Goal: Task Accomplishment & Management: Use online tool/utility

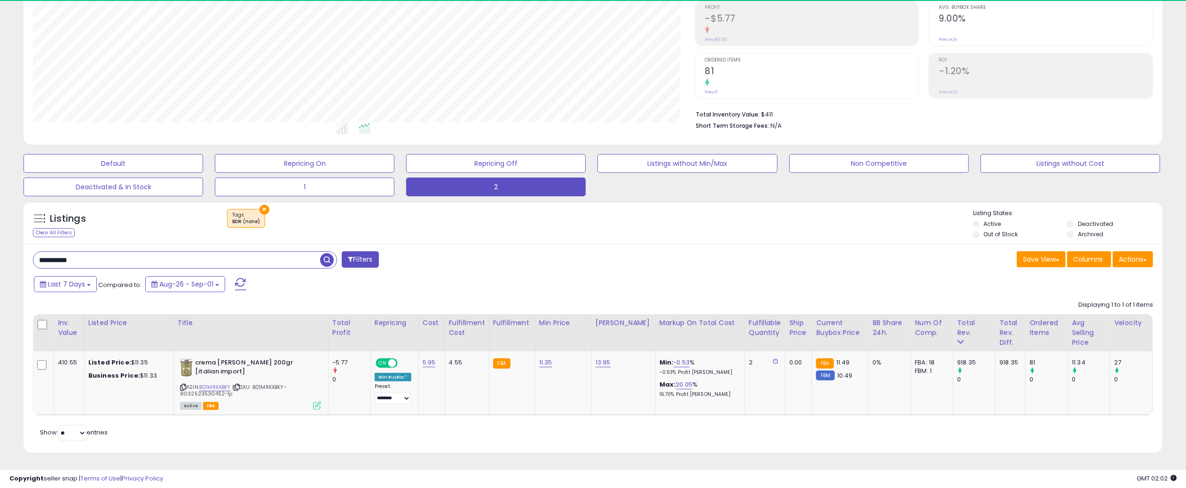
scroll to position [192, 662]
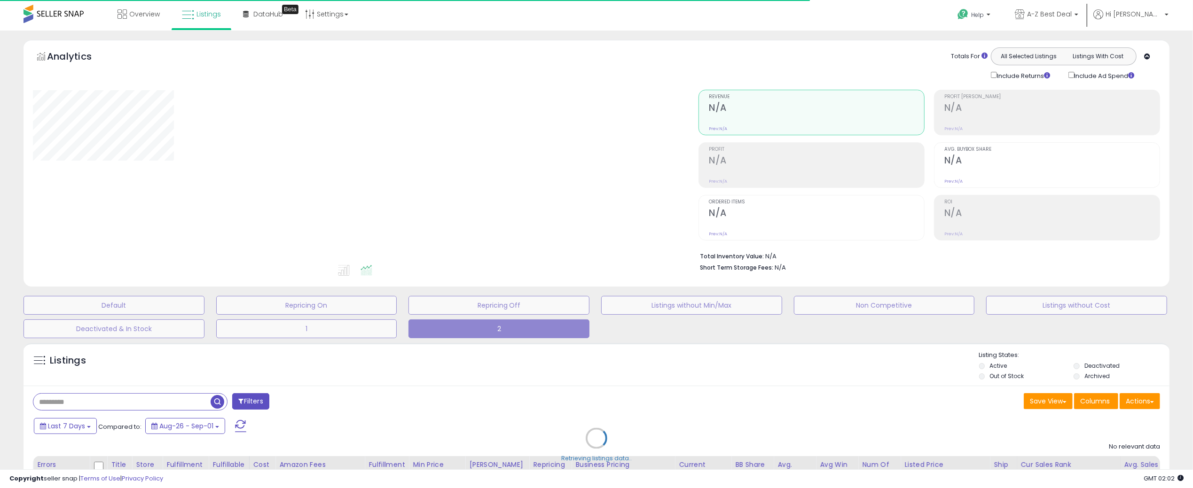
type input "**********"
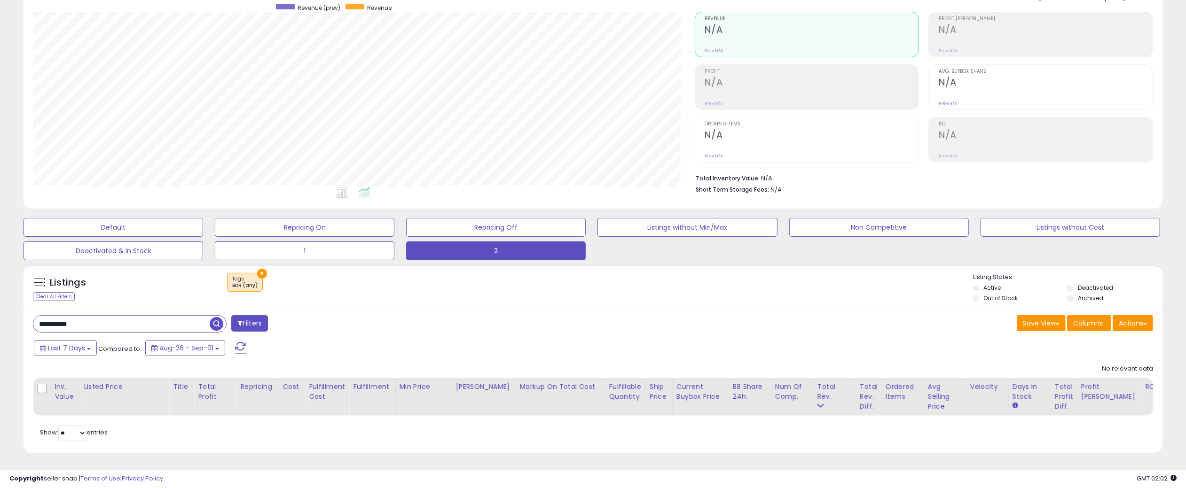
scroll to position [85, 0]
drag, startPoint x: 147, startPoint y: 321, endPoint x: -30, endPoint y: 316, distance: 176.8
click at [0, 316] on html "Unable to login Retrieving listings data.. has not yet accepted the Terms of Us…" at bounding box center [593, 166] width 1186 height 488
click at [327, 318] on span "button" at bounding box center [327, 324] width 14 height 14
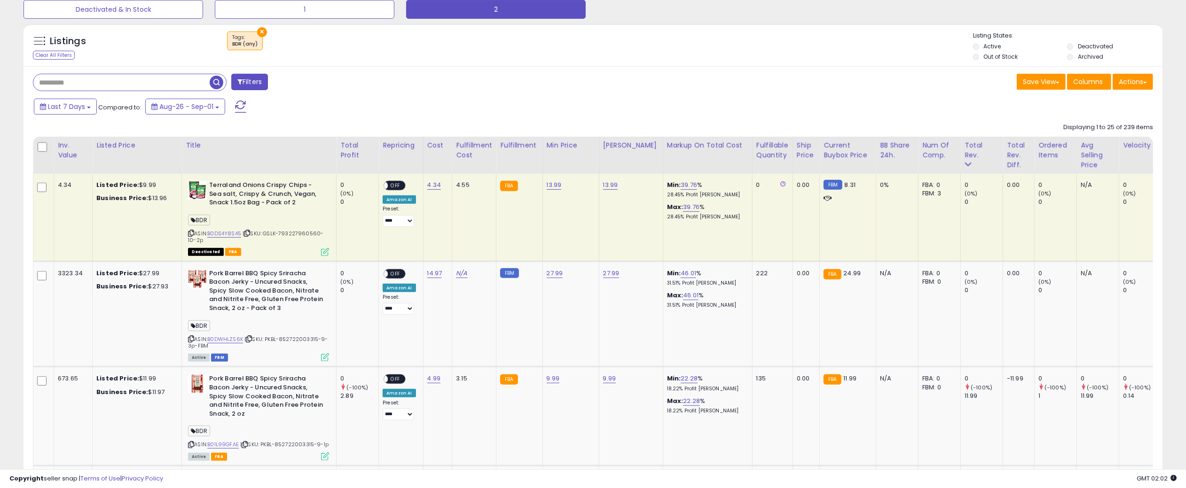
scroll to position [192, 662]
click at [232, 234] on link "B0DS4Y8S45" at bounding box center [224, 234] width 34 height 8
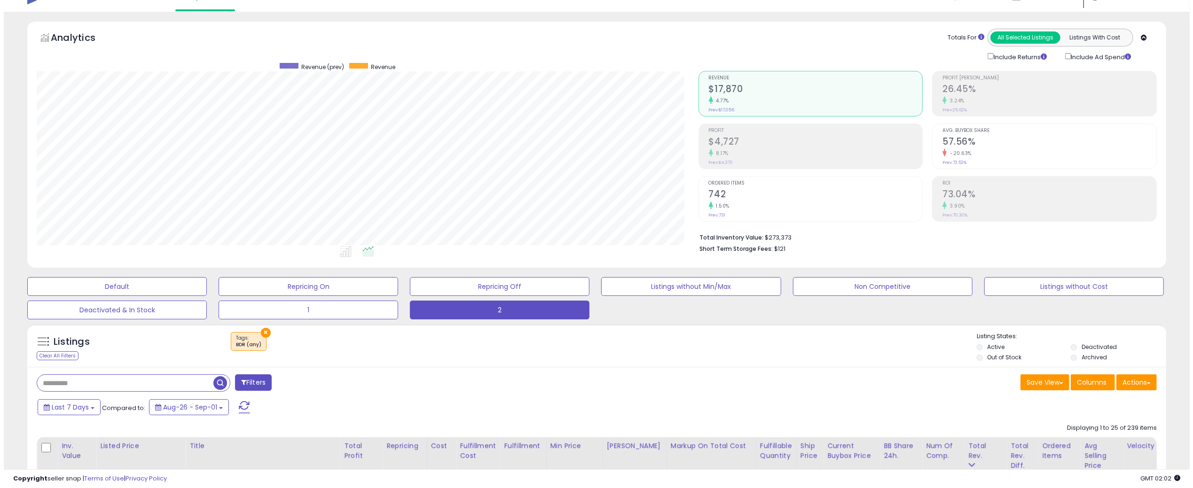
scroll to position [0, 0]
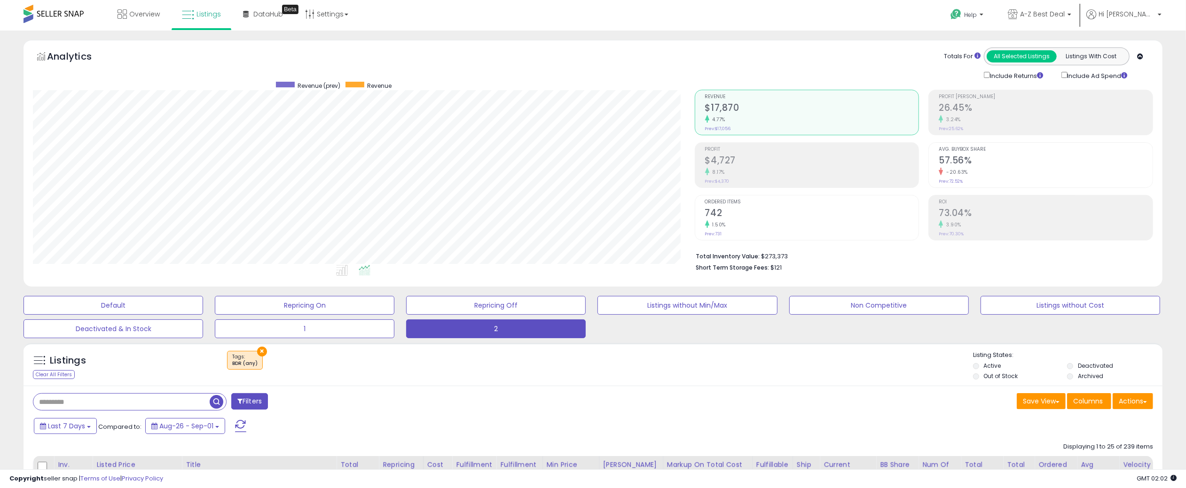
click at [765, 158] on h2 "$4,727" at bounding box center [812, 161] width 214 height 13
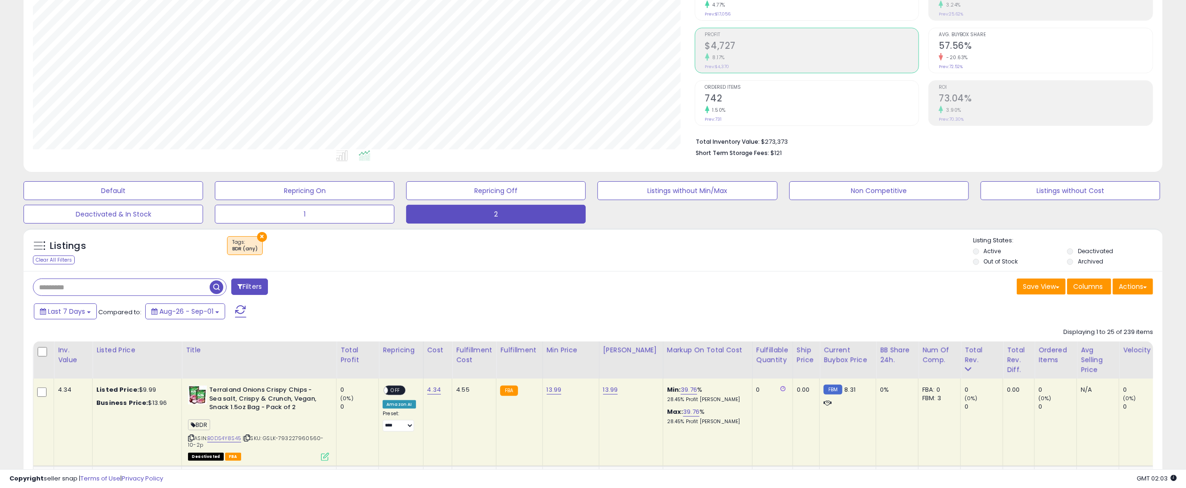
scroll to position [141, 0]
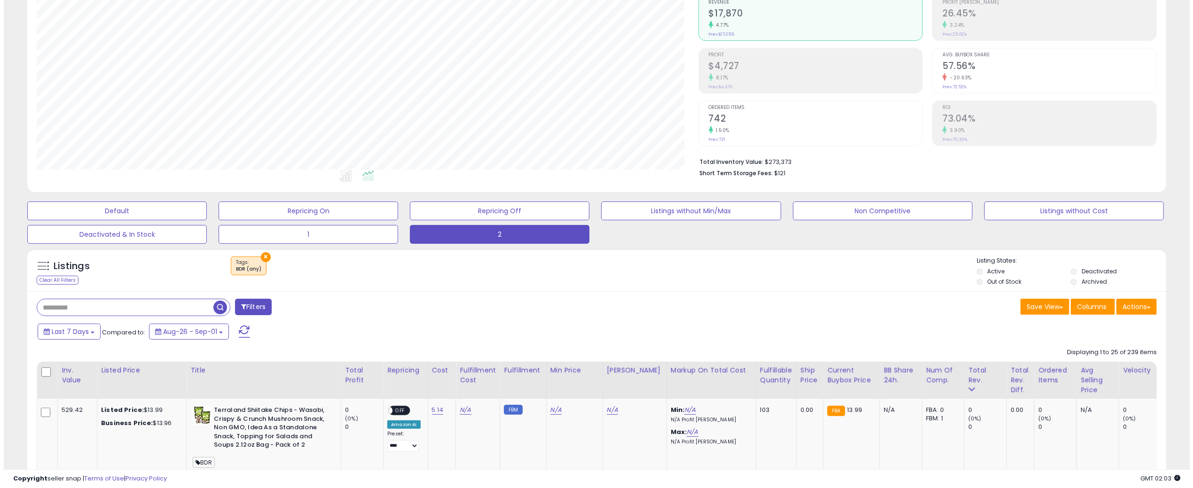
scroll to position [192, 662]
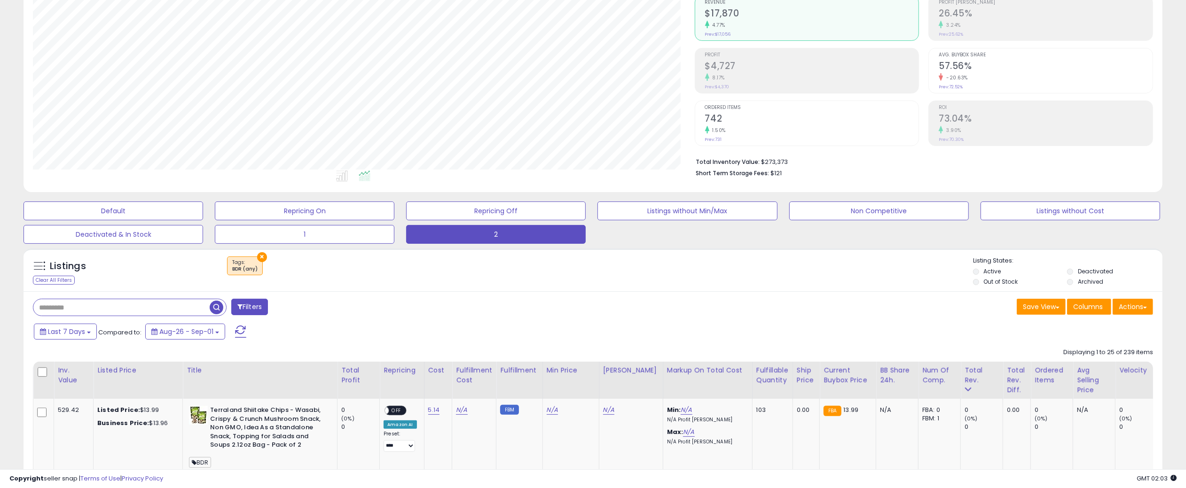
click at [754, 59] on div "Profit $4,727 8.17% Prev: $4,370" at bounding box center [812, 69] width 214 height 42
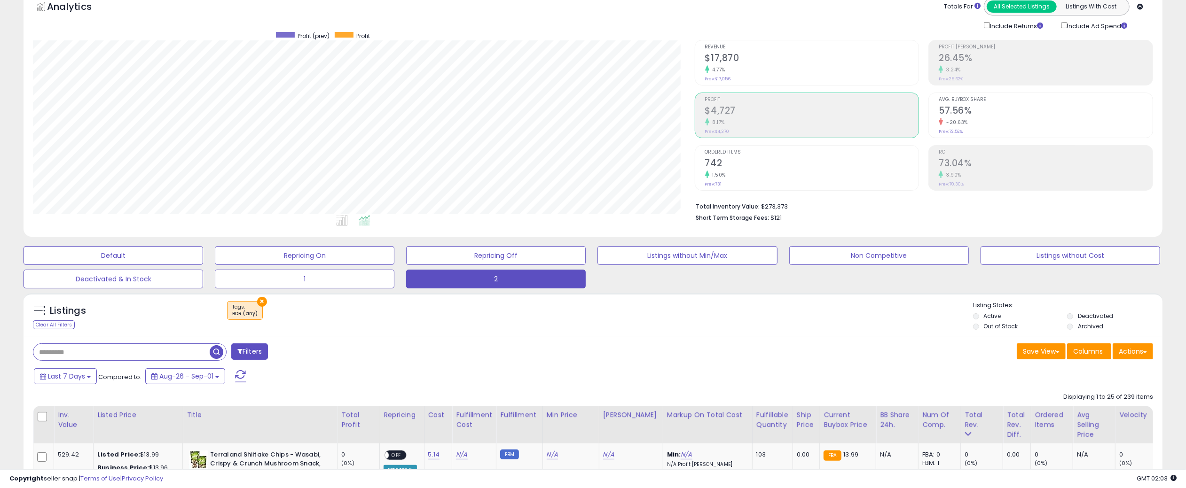
scroll to position [47, 0]
